Goal: Task Accomplishment & Management: Manage account settings

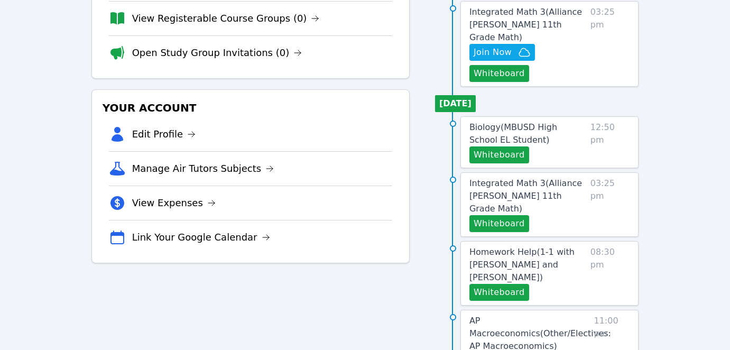
scroll to position [195, 0]
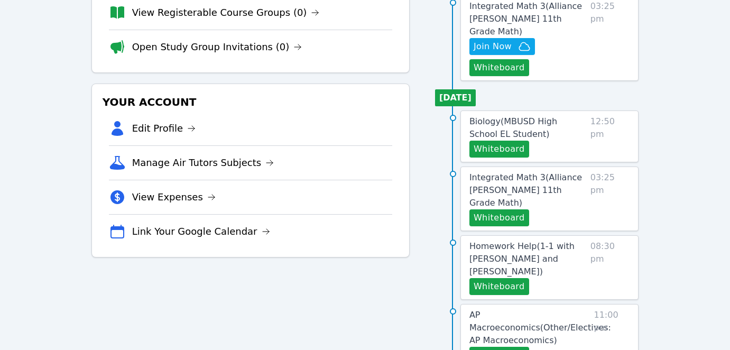
scroll to position [159, 0]
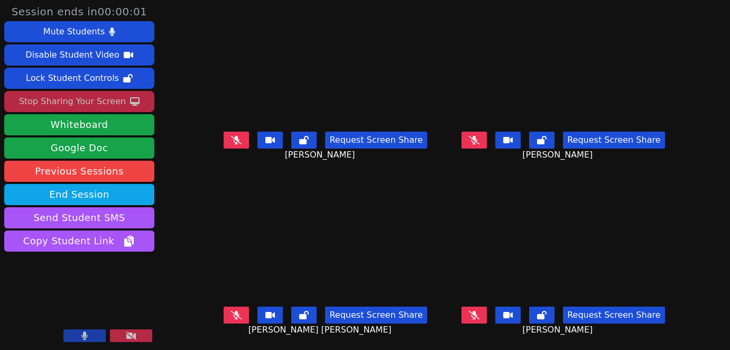
click at [79, 102] on div "Stop Sharing Your Screen" at bounding box center [72, 101] width 107 height 17
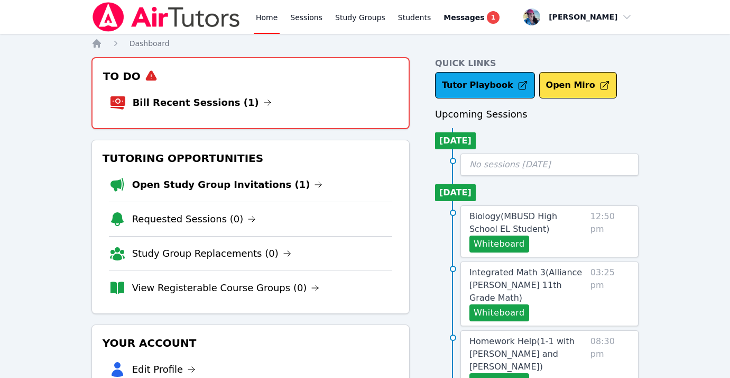
click at [238, 112] on li "Bill Recent Sessions (1)" at bounding box center [250, 103] width 282 height 34
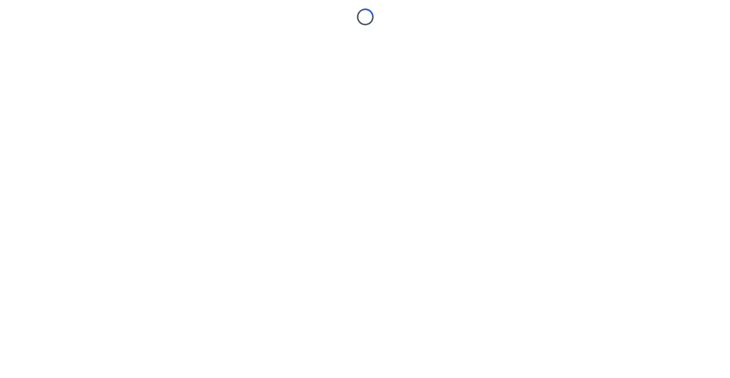
click at [224, 102] on body "Loading..." at bounding box center [365, 189] width 730 height 378
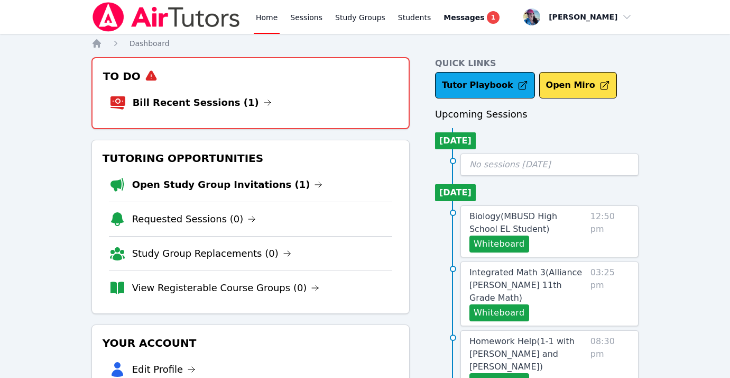
click at [218, 105] on link "Bill Recent Sessions (1)" at bounding box center [202, 102] width 139 height 15
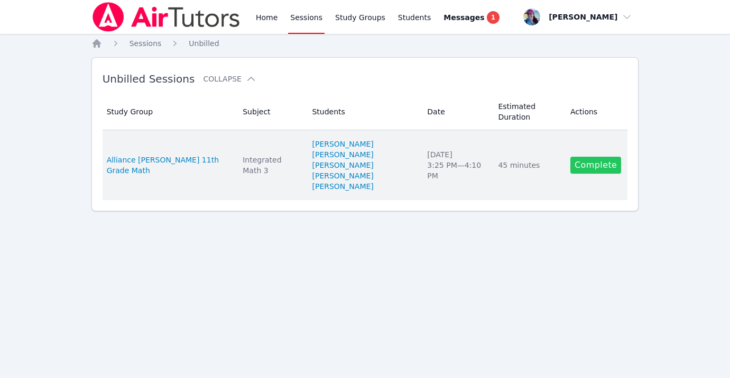
click at [601, 161] on link "Complete" at bounding box center [596, 165] width 51 height 17
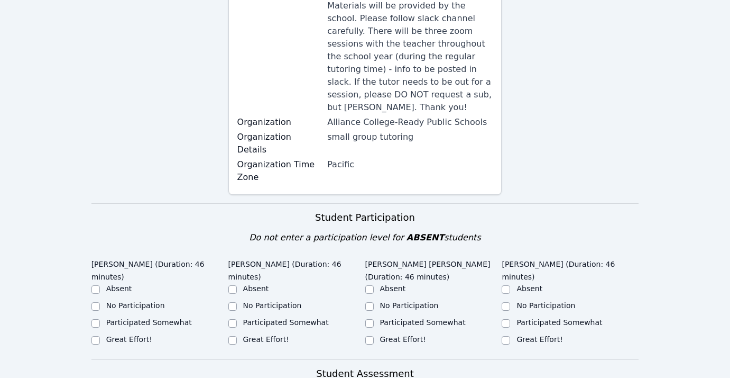
scroll to position [499, 0]
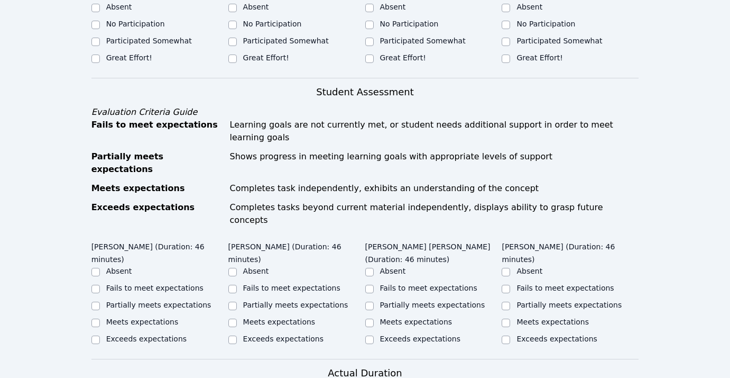
click at [246, 334] on label "Exceeds expectations" at bounding box center [283, 338] width 80 height 8
click at [237, 335] on input "Exceeds expectations" at bounding box center [232, 339] width 8 height 8
checkbox input "true"
click at [231, 318] on input "Meets expectations" at bounding box center [232, 322] width 8 height 8
checkbox input "true"
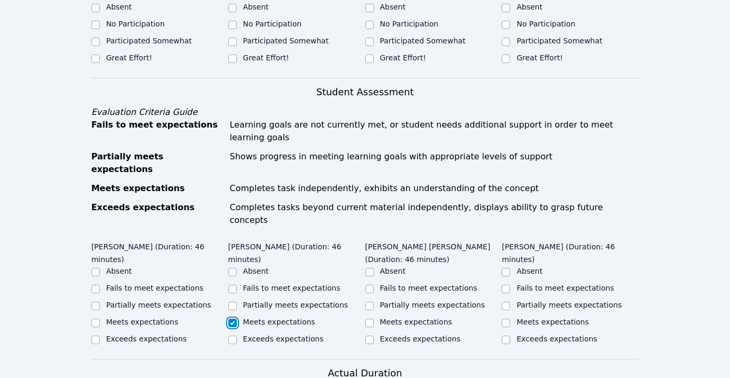
checkbox input "false"
click at [108, 317] on label "Meets expectations" at bounding box center [142, 321] width 72 height 8
click at [100, 318] on input "Meets expectations" at bounding box center [96, 322] width 8 height 8
checkbox input "true"
click at [390, 266] on ul "Absent Fails to meet expectations Partially meets expectations Meets expectatio…" at bounding box center [433, 306] width 137 height 80
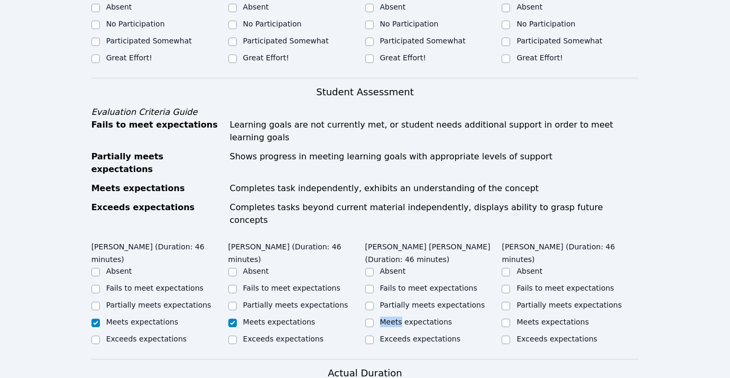
click at [389, 316] on div "Meets expectations" at bounding box center [416, 321] width 72 height 11
click at [518, 317] on label "Meets expectations" at bounding box center [553, 321] width 72 height 8
click at [510, 318] on input "Meets expectations" at bounding box center [506, 322] width 8 height 8
checkbox input "true"
click at [401, 317] on label "Meets expectations" at bounding box center [416, 321] width 72 height 8
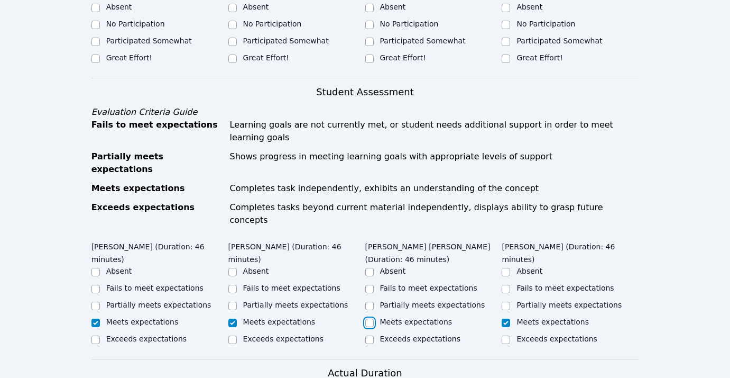
click at [374, 318] on input "Meets expectations" at bounding box center [369, 322] width 8 height 8
checkbox input "true"
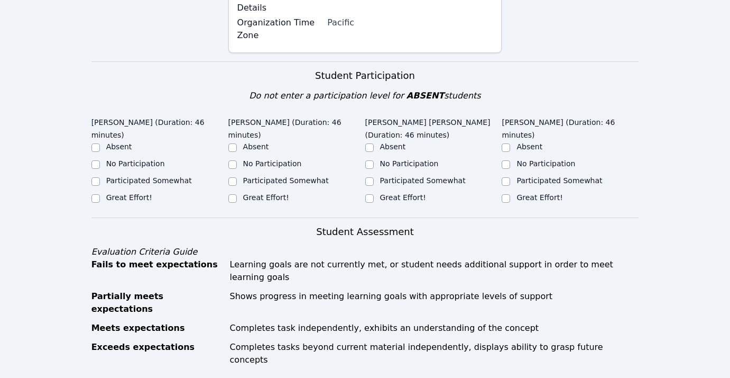
scroll to position [310, 0]
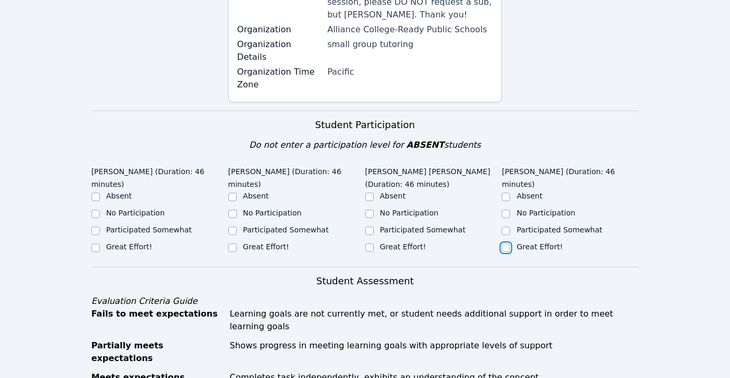
click at [510, 243] on input "Great Effort!" at bounding box center [506, 247] width 8 height 8
checkbox input "true"
click at [378, 241] on div "Great Effort!" at bounding box center [433, 247] width 137 height 13
click at [359, 241] on div "Great Effort!" at bounding box center [296, 247] width 137 height 13
click at [372, 243] on input "Great Effort!" at bounding box center [369, 247] width 8 height 8
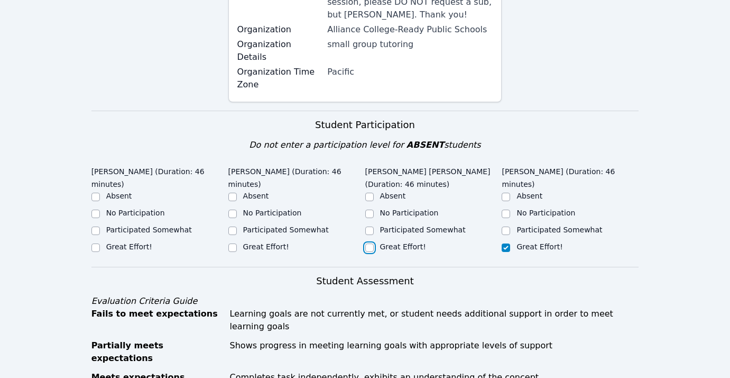
checkbox input "true"
click at [277, 242] on label "Great Effort!" at bounding box center [266, 246] width 46 height 8
click at [237, 243] on input "Great Effort!" at bounding box center [232, 247] width 8 height 8
checkbox input "true"
click at [136, 242] on label "Great Effort!" at bounding box center [129, 246] width 46 height 8
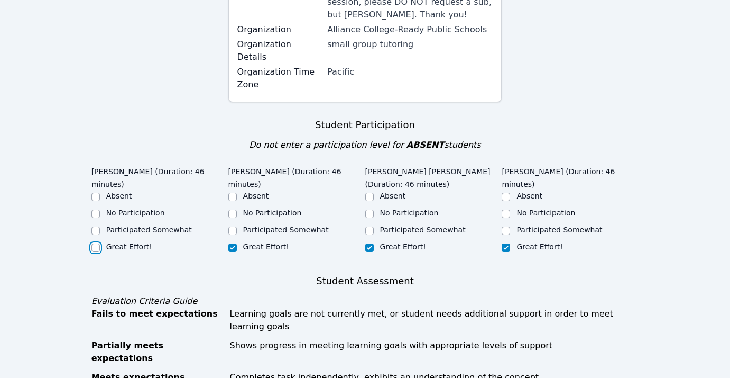
click at [100, 243] on input "Great Effort!" at bounding box center [96, 247] width 8 height 8
checkbox input "true"
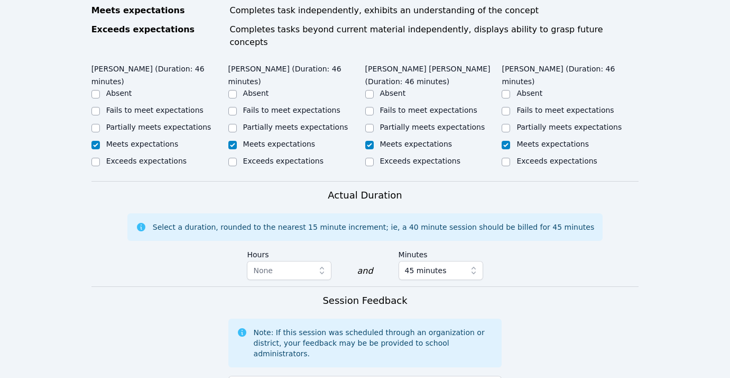
scroll to position [781, 0]
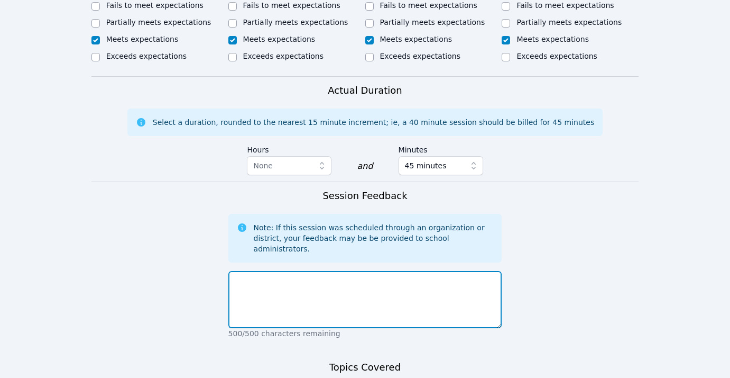
click at [284, 271] on textarea at bounding box center [365, 299] width 274 height 57
type textarea "l"
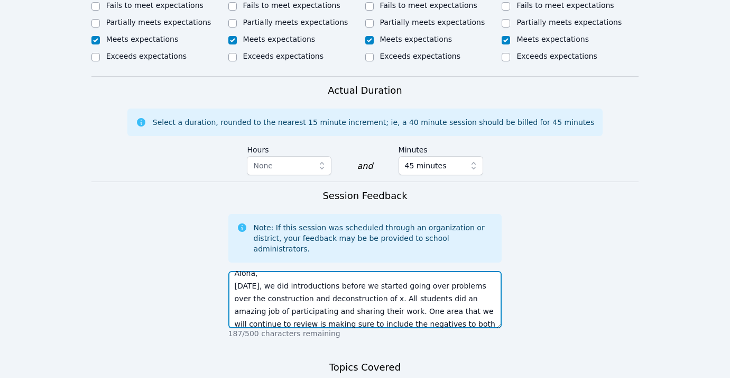
scroll to position [20, 0]
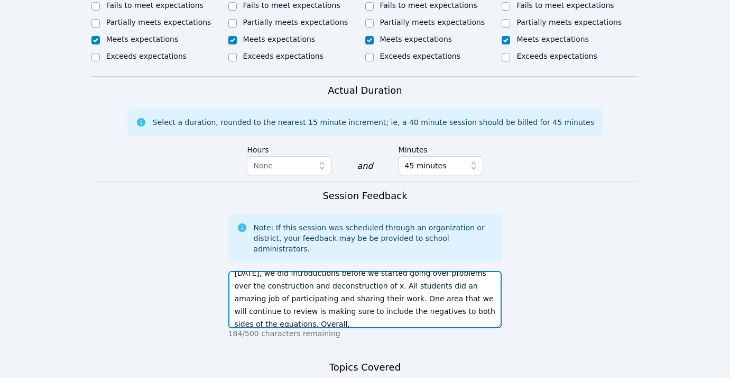
click at [375, 271] on textarea "Aloha, Today, we did introductions before we started going over problems over t…" at bounding box center [365, 299] width 274 height 57
click at [472, 271] on textarea "Aloha, Today, we did introductions before we started going over problems over t…" at bounding box center [365, 299] width 274 height 57
click at [449, 271] on textarea "Aloha, Today, we did introductions before we started going over problems over t…" at bounding box center [365, 299] width 274 height 57
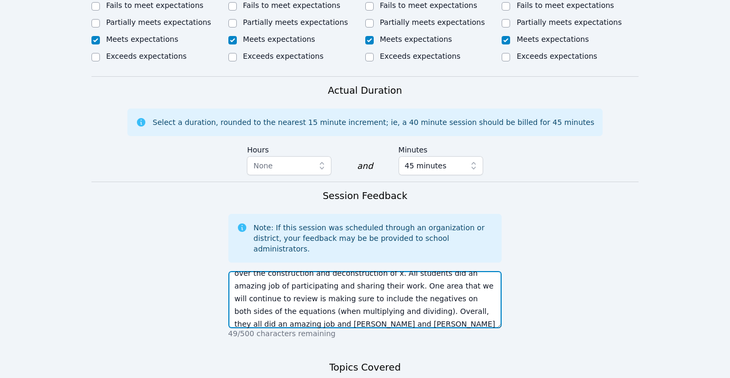
scroll to position [45, 0]
type textarea "Aloha, Today, we did introductions before we started going over problems over t…"
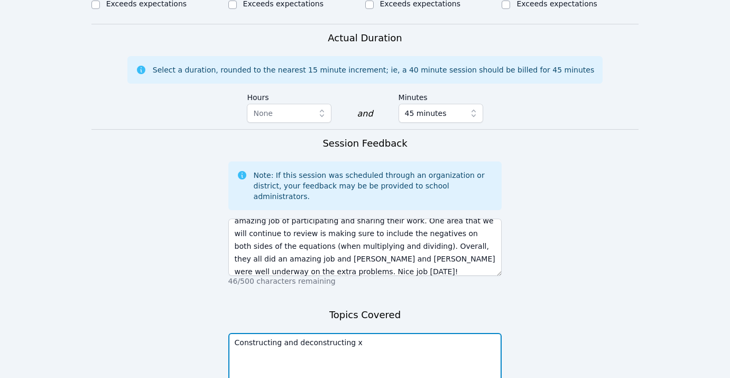
scroll to position [857, 0]
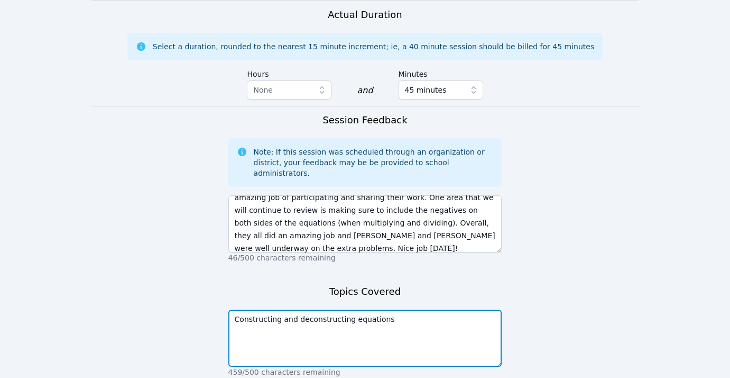
type textarea "Constructing and deconstructing equations"
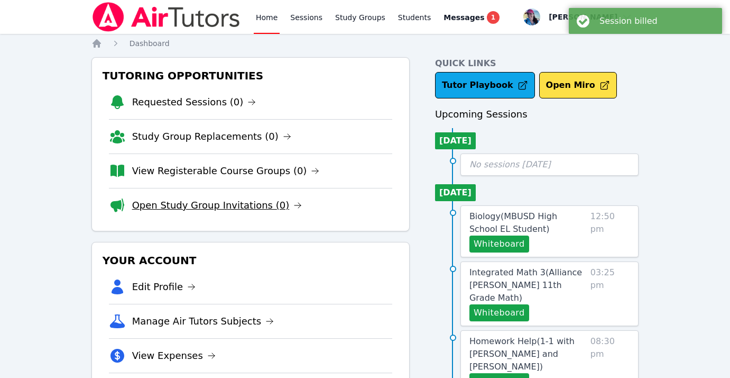
click at [258, 202] on link "Open Study Group Invitations (0)" at bounding box center [217, 205] width 170 height 15
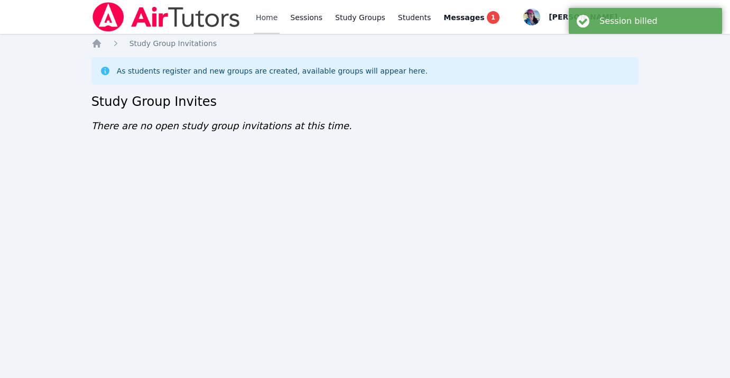
click at [262, 8] on link "Home" at bounding box center [267, 17] width 26 height 34
